Goal: Task Accomplishment & Management: Use online tool/utility

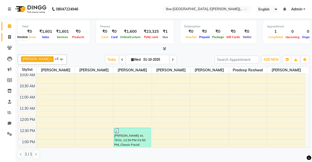
click at [9, 35] on icon at bounding box center [9, 37] width 3 height 4
select select "service"
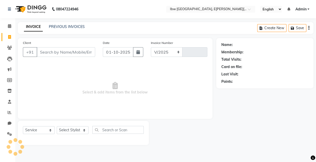
select select "8549"
type input "0122"
click at [8, 112] on icon at bounding box center [10, 113] width 4 height 4
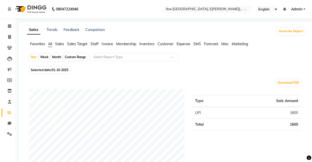
click at [58, 43] on span "Sales" at bounding box center [59, 44] width 9 height 5
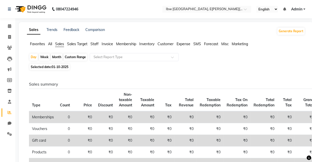
click at [58, 56] on div "Month" at bounding box center [57, 57] width 12 height 7
select select "10"
select select "2025"
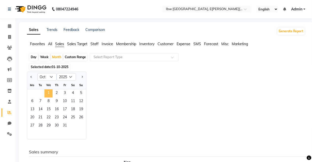
click at [48, 94] on span "1" at bounding box center [49, 94] width 8 height 8
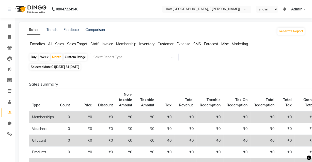
click at [56, 67] on span "01[DATE] 31[DATE]" at bounding box center [66, 67] width 28 height 4
select select "10"
select select "2025"
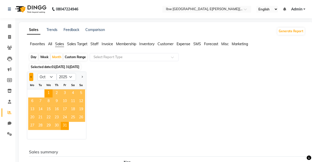
click at [30, 77] on button "Previous month" at bounding box center [31, 77] width 4 height 8
select select "9"
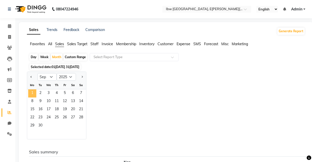
click at [34, 93] on span "1" at bounding box center [32, 94] width 8 height 8
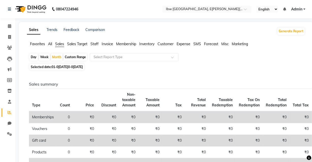
click at [95, 43] on span "Staff" at bounding box center [95, 44] width 8 height 5
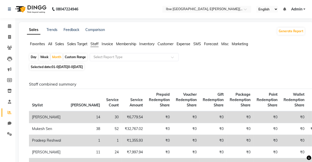
click at [102, 44] on span "Invoice" at bounding box center [107, 44] width 11 height 5
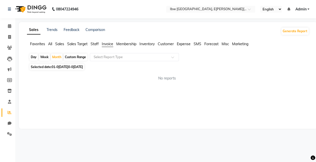
click at [94, 43] on span "Staff" at bounding box center [95, 44] width 8 height 5
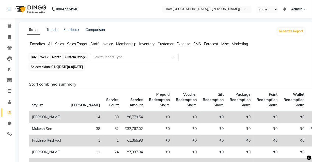
click at [55, 56] on div "Month" at bounding box center [57, 57] width 12 height 7
select select "9"
select select "2025"
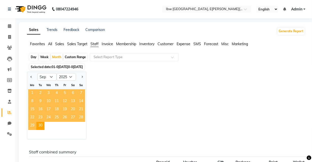
click at [33, 93] on span "1" at bounding box center [32, 94] width 8 height 8
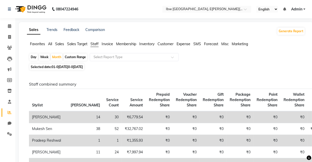
click at [40, 123] on td "[PERSON_NAME]" at bounding box center [48, 117] width 39 height 12
click at [122, 57] on input "text" at bounding box center [129, 57] width 73 height 5
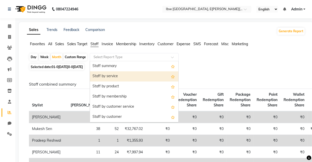
click at [126, 75] on div "Staff by service" at bounding box center [134, 76] width 88 height 10
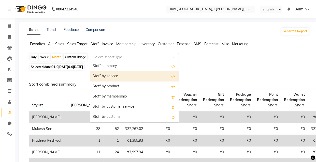
select select "full_report"
select select "csv"
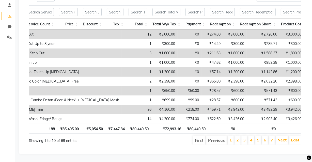
scroll to position [0, 232]
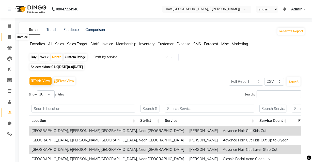
click at [8, 36] on icon at bounding box center [9, 37] width 3 height 4
select select "service"
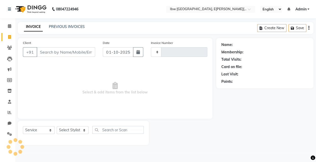
type input "0122"
select select "8549"
click at [9, 113] on icon at bounding box center [10, 113] width 4 height 4
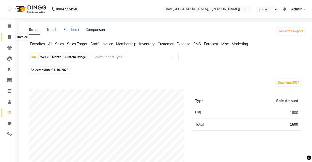
click at [10, 37] on icon at bounding box center [9, 37] width 3 height 4
select select "service"
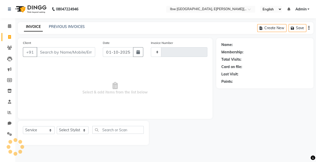
type input "0122"
select select "8549"
click at [108, 52] on input "01-10-2025" at bounding box center [118, 52] width 31 height 10
select select "10"
select select "2025"
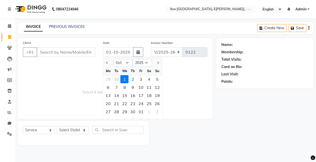
click at [115, 79] on div "30" at bounding box center [116, 79] width 8 height 8
type input "30-09-2025"
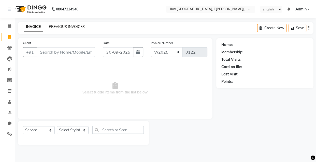
click at [76, 27] on link "PREVIOUS INVOICES" at bounding box center [67, 26] width 36 height 5
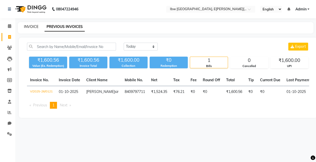
click at [32, 26] on link "INVOICE" at bounding box center [31, 26] width 14 height 5
select select "service"
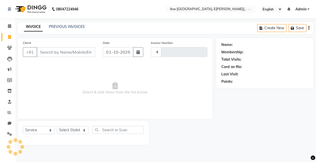
type input "0122"
select select "8549"
click at [109, 53] on input "01-10-2025" at bounding box center [118, 52] width 31 height 10
select select "10"
select select "2025"
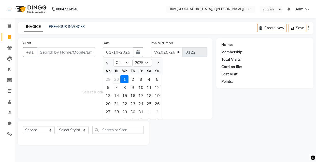
click at [116, 79] on div "30" at bounding box center [116, 79] width 8 height 8
type input "30-09-2025"
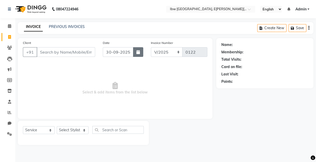
click at [137, 53] on icon "button" at bounding box center [138, 52] width 4 height 4
select select "9"
select select "2025"
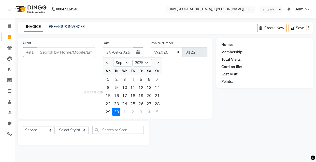
click at [183, 81] on span "Select & add items from the list below" at bounding box center [115, 88] width 184 height 51
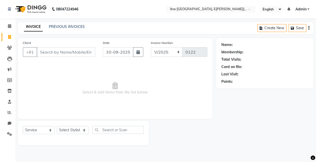
drag, startPoint x: 124, startPoint y: 28, endPoint x: 117, endPoint y: 25, distance: 7.7
click at [117, 25] on div "INVOICE PREVIOUS INVOICES Create New Save" at bounding box center [165, 28] width 295 height 12
click at [9, 37] on icon at bounding box center [9, 37] width 3 height 4
select select "service"
type input "0122"
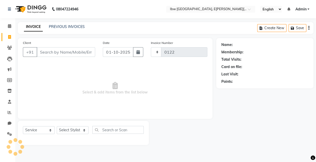
select select "8549"
click at [8, 111] on icon at bounding box center [10, 113] width 4 height 4
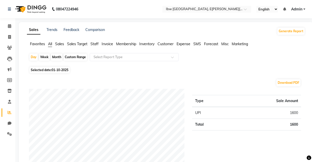
click at [54, 69] on span "01-10-2025" at bounding box center [60, 70] width 17 height 4
select select "10"
select select "2025"
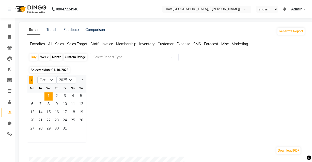
click at [30, 80] on button "Previous month" at bounding box center [31, 80] width 4 height 8
select select "9"
click at [41, 129] on span "30" at bounding box center [40, 129] width 8 height 8
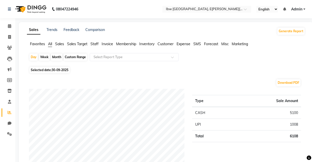
click at [106, 44] on span "Invoice" at bounding box center [107, 44] width 11 height 5
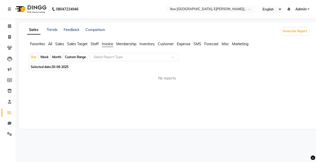
click at [94, 45] on span "Staff" at bounding box center [95, 44] width 8 height 5
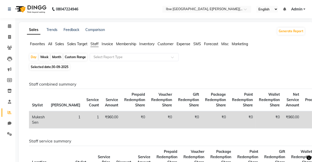
click at [60, 43] on span "Sales" at bounding box center [59, 44] width 9 height 5
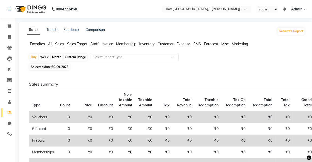
click at [108, 44] on span "Invoice" at bounding box center [107, 44] width 11 height 5
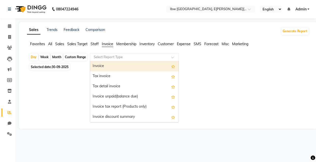
click at [170, 57] on div at bounding box center [134, 57] width 88 height 5
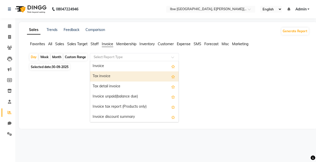
click at [115, 78] on div "Tax invoice" at bounding box center [134, 76] width 88 height 10
select select "full_report"
select select "csv"
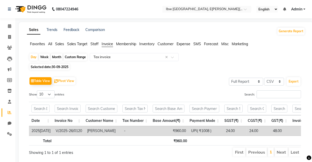
click at [54, 66] on span "30-09-2025" at bounding box center [60, 67] width 17 height 4
select select "9"
select select "2025"
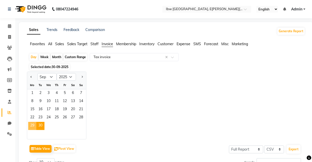
click at [36, 126] on span "29" at bounding box center [32, 126] width 8 height 8
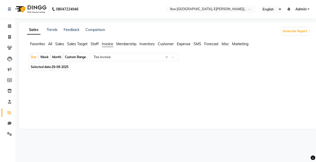
click at [114, 86] on div "Sales Trends Feedback Comparison Generate Report Favorites All Sales Sales Targ…" at bounding box center [168, 75] width 298 height 107
click at [105, 43] on span "Invoice" at bounding box center [107, 44] width 11 height 5
click at [93, 44] on span "Staff" at bounding box center [95, 44] width 8 height 5
click at [60, 44] on span "Sales" at bounding box center [59, 44] width 9 height 5
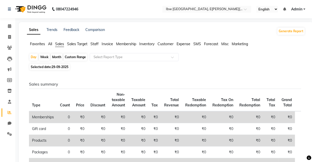
click at [54, 66] on span "29-09-2025" at bounding box center [60, 67] width 17 height 4
select select "9"
select select "2025"
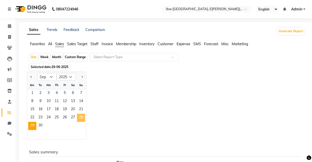
click at [81, 117] on span "28" at bounding box center [81, 118] width 8 height 8
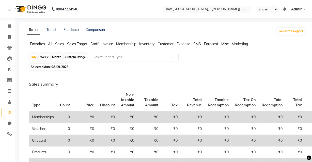
click at [173, 57] on span at bounding box center [174, 58] width 6 height 5
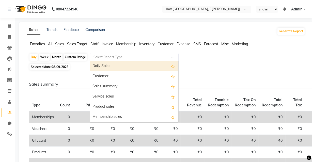
click at [124, 66] on div "Daily Sales" at bounding box center [134, 66] width 88 height 10
select select "full_report"
select select "csv"
click at [172, 58] on span at bounding box center [174, 58] width 6 height 5
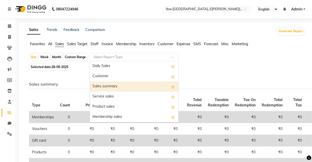
click at [137, 84] on div "Sales summary" at bounding box center [134, 87] width 88 height 10
select select "full_report"
select select "csv"
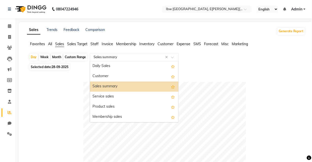
click at [173, 57] on span at bounding box center [174, 58] width 6 height 5
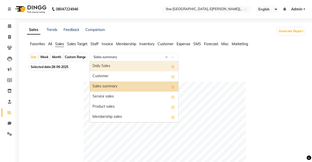
click at [131, 66] on div "Daily Sales" at bounding box center [134, 66] width 88 height 10
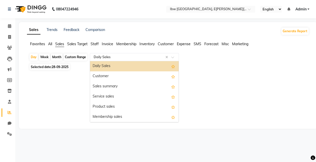
click at [171, 58] on span at bounding box center [174, 58] width 6 height 5
click at [141, 65] on div "Daily Sales" at bounding box center [134, 66] width 88 height 10
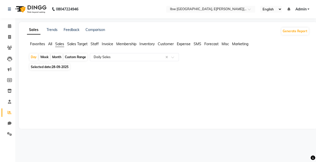
click at [108, 44] on span "Invoice" at bounding box center [107, 44] width 11 height 5
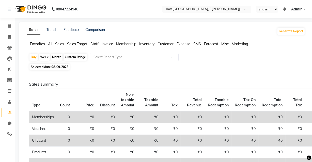
click at [56, 66] on span "28-09-2025" at bounding box center [60, 67] width 17 height 4
select select "9"
select select "2025"
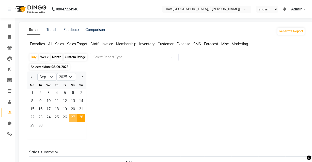
click at [71, 119] on span "27" at bounding box center [73, 118] width 8 height 8
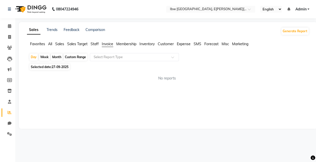
click at [59, 43] on span "Sales" at bounding box center [59, 44] width 9 height 5
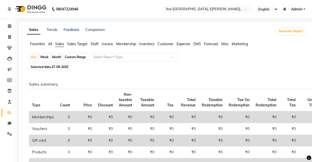
click at [53, 67] on span "27-09-2025" at bounding box center [60, 67] width 17 height 4
select select "9"
select select "2025"
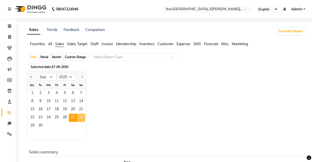
click at [82, 118] on span "28" at bounding box center [81, 118] width 8 height 8
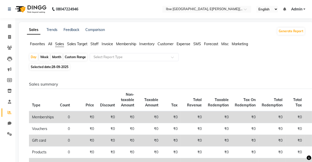
click at [52, 67] on span "28-09-2025" at bounding box center [60, 67] width 17 height 4
select select "9"
select select "2025"
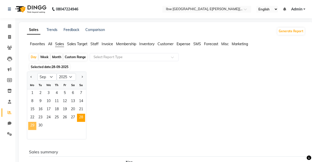
click at [34, 126] on span "29" at bounding box center [32, 126] width 8 height 8
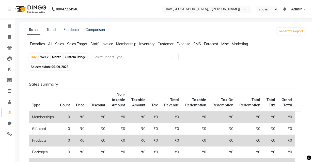
click at [55, 66] on span "29-09-2025" at bounding box center [60, 67] width 17 height 4
select select "9"
select select "2025"
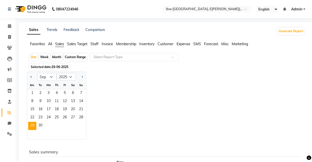
click at [116, 82] on div "Jan Feb Mar Apr May Jun [DATE] Aug Sep Oct Nov [DATE] 2016 2017 2018 2019 2020 …" at bounding box center [166, 106] width 278 height 68
click at [111, 84] on div "Jan Feb Mar Apr May Jun [DATE] Aug Sep Oct Nov [DATE] 2016 2017 2018 2019 2020 …" at bounding box center [166, 106] width 278 height 68
click at [106, 43] on span "Invoice" at bounding box center [107, 44] width 11 height 5
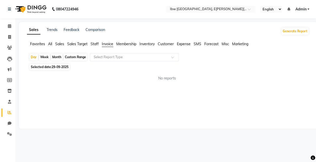
click at [94, 46] on span "Staff" at bounding box center [95, 44] width 8 height 5
click at [72, 43] on span "Sales Target" at bounding box center [77, 44] width 20 height 5
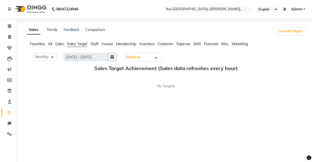
click at [73, 43] on span "Sales Target" at bounding box center [77, 44] width 20 height 5
click at [61, 46] on span "Sales" at bounding box center [59, 44] width 9 height 5
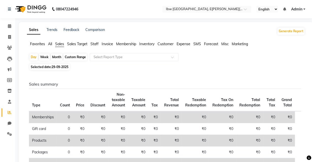
click at [53, 67] on span "29-09-2025" at bounding box center [60, 67] width 17 height 4
select select "9"
select select "2025"
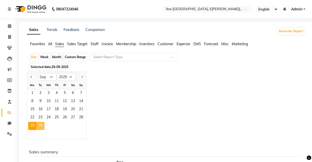
click at [41, 128] on span "30" at bounding box center [40, 126] width 8 height 8
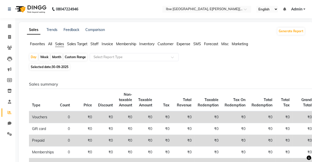
click at [105, 45] on span "Invoice" at bounding box center [107, 44] width 11 height 5
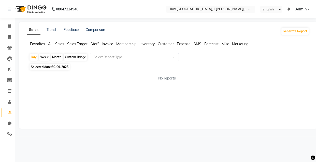
click at [90, 81] on div "No reports" at bounding box center [167, 78] width 284 height 13
click at [99, 83] on div "No reports" at bounding box center [167, 78] width 284 height 13
click at [58, 67] on span "30-09-2025" at bounding box center [60, 67] width 17 height 4
select select "9"
select select "2025"
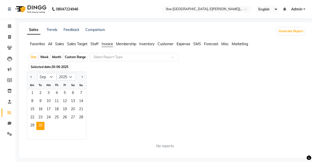
click at [118, 85] on div "Jan Feb Mar Apr May Jun [DATE] Aug Sep Oct Nov [DATE] 2016 2017 2018 2019 2020 …" at bounding box center [166, 106] width 278 height 68
click at [59, 44] on span "Sales" at bounding box center [59, 44] width 9 height 5
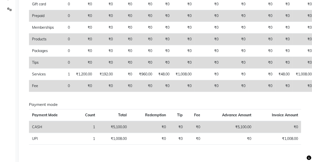
scroll to position [134, 0]
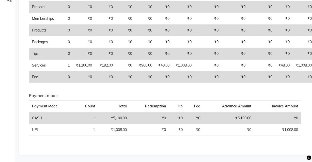
click at [33, 118] on td "CASH" at bounding box center [52, 118] width 46 height 12
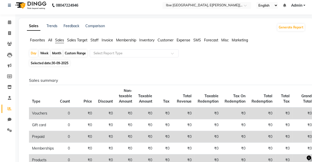
scroll to position [0, 0]
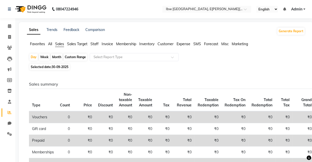
click at [95, 43] on span "Staff" at bounding box center [95, 44] width 8 height 5
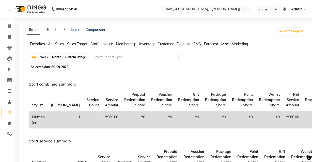
click at [60, 44] on span "Sales" at bounding box center [59, 44] width 9 height 5
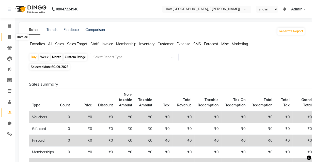
click at [9, 35] on icon at bounding box center [9, 37] width 3 height 4
select select "service"
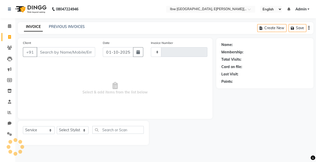
type input "0122"
select select "8549"
click at [55, 54] on input "Client" at bounding box center [66, 52] width 58 height 10
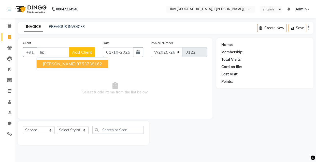
click at [63, 63] on span "[PERSON_NAME]" at bounding box center [59, 63] width 33 height 5
type input "9753738162"
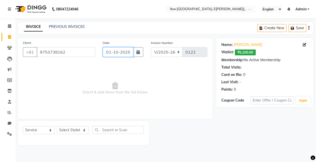
click at [111, 52] on input "01-10-2025" at bounding box center [118, 52] width 31 height 10
select select "10"
select select "2025"
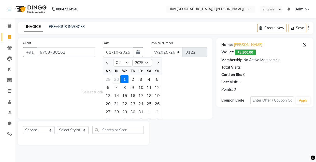
click at [116, 78] on div "30" at bounding box center [116, 79] width 8 height 8
type input "30-09-2025"
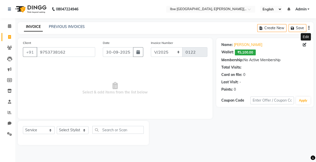
click at [235, 45] on icon at bounding box center [305, 45] width 4 height 4
select select "[DEMOGRAPHIC_DATA]"
select select "55818"
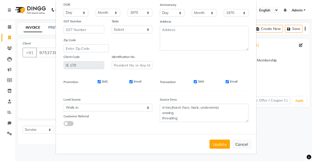
scroll to position [65, 0]
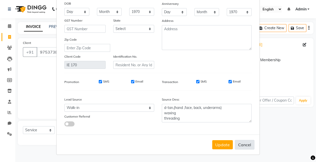
click at [235, 144] on button "Cancel" at bounding box center [245, 145] width 20 height 10
select select
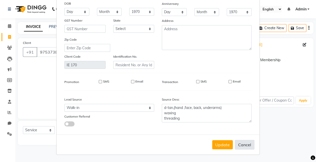
select select
checkbox input "false"
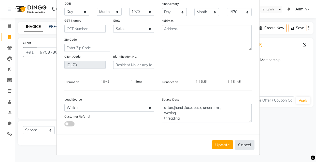
checkbox input "false"
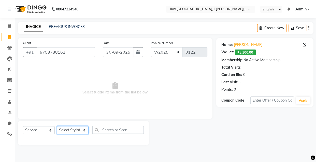
click at [85, 129] on select "Select Styl[PERSON_NAME]S[PERSON_NAME]atav Manager mukesh sen Pradeep resh[PERS…" at bounding box center [73, 130] width 32 height 8
select select "89188"
click at [57, 126] on select "Select Styl[PERSON_NAME]S[PERSON_NAME]atav Manager mukesh sen Pradeep resh[PERS…" at bounding box center [73, 130] width 32 height 8
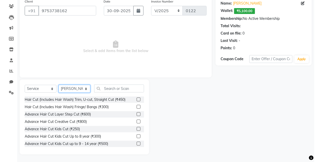
scroll to position [0, 0]
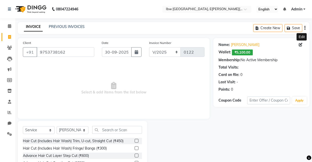
click at [235, 45] on icon at bounding box center [301, 45] width 4 height 4
select select "[DEMOGRAPHIC_DATA]"
select select "55818"
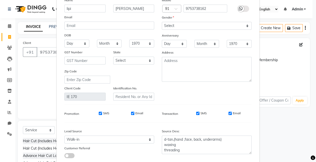
scroll to position [65, 0]
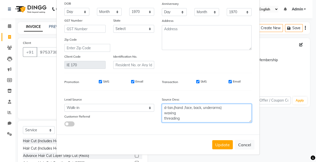
click at [196, 118] on textarea "d-tan,(hand ,face, back, underarms) waxing threading" at bounding box center [207, 113] width 90 height 19
type textarea "d"
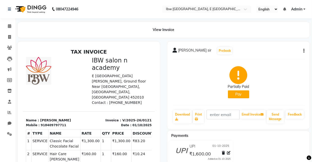
click at [241, 93] on button "Pay" at bounding box center [238, 95] width 21 height 8
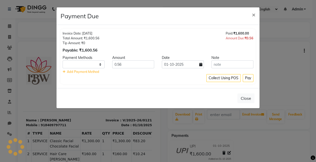
select select "1"
click at [254, 14] on span "×" at bounding box center [254, 15] width 4 height 8
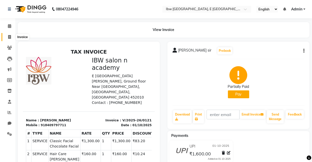
click at [10, 37] on icon at bounding box center [9, 37] width 3 height 4
select select "service"
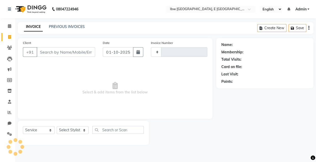
type input "0122"
select select "8549"
click at [9, 37] on icon at bounding box center [9, 37] width 3 height 4
select select "service"
type input "0122"
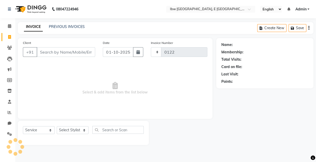
select select "8549"
click at [59, 52] on input "Client" at bounding box center [66, 52] width 58 height 10
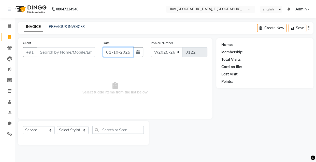
click at [109, 53] on input "01-10-2025" at bounding box center [118, 52] width 31 height 10
select select "10"
select select "2025"
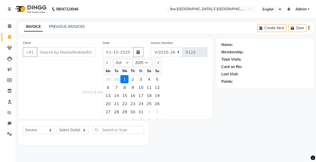
click at [117, 79] on div "30" at bounding box center [116, 79] width 8 height 8
type input "30-09-2025"
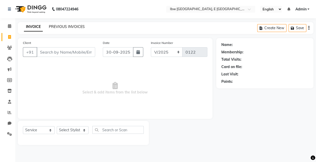
click at [72, 25] on link "PREVIOUS INVOICES" at bounding box center [67, 26] width 36 height 5
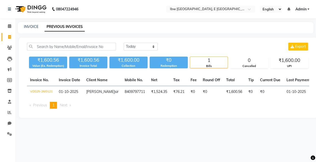
click at [73, 108] on li "Next page" at bounding box center [65, 105] width 16 height 7
click at [72, 109] on li "Next page" at bounding box center [65, 105] width 16 height 7
click at [9, 37] on icon at bounding box center [9, 37] width 3 height 4
select select "service"
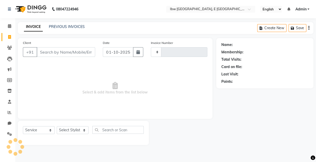
type input "0122"
select select "8549"
